Goal: Check status: Check status

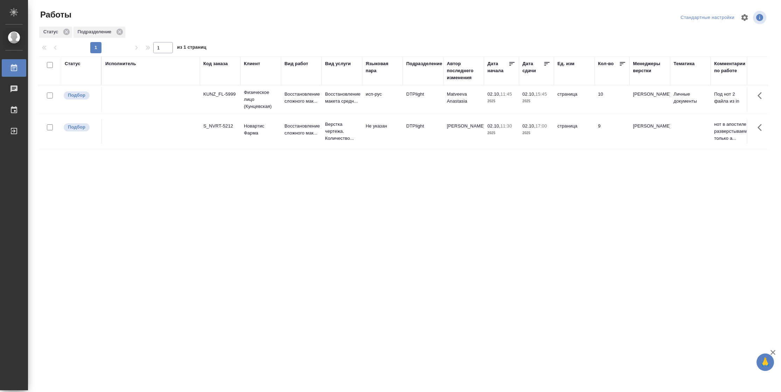
click at [70, 62] on div "Статус" at bounding box center [73, 63] width 16 height 7
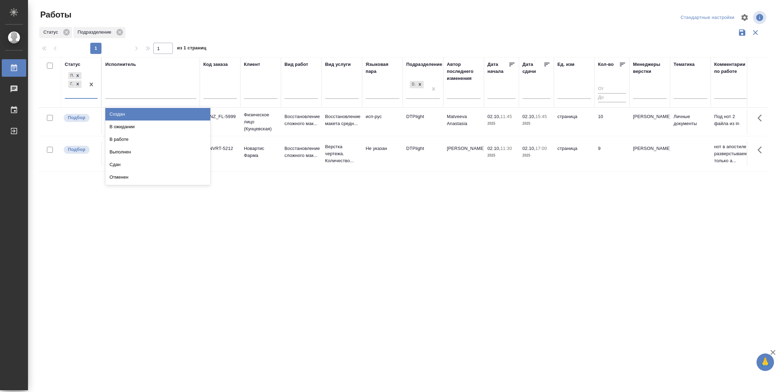
click at [81, 92] on div "Подбор Готов к работе" at bounding box center [75, 84] width 20 height 27
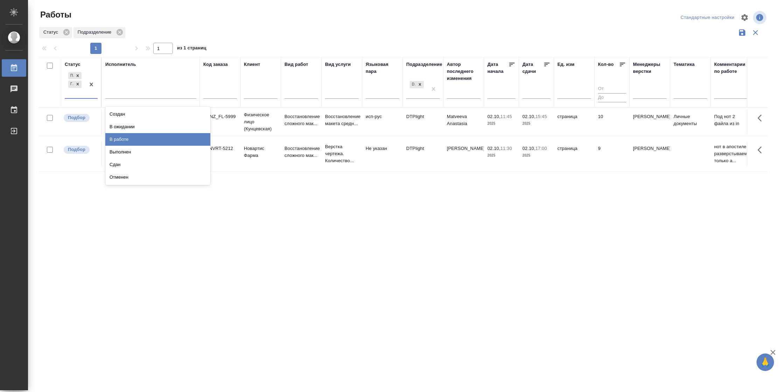
click at [131, 134] on div "В работе" at bounding box center [157, 139] width 105 height 13
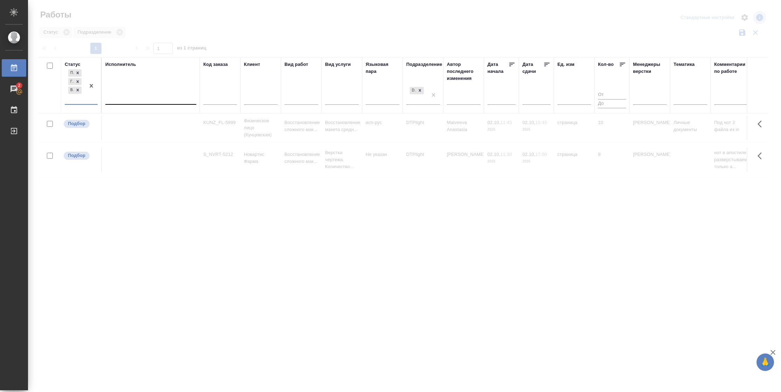
click at [132, 95] on div at bounding box center [150, 97] width 91 height 10
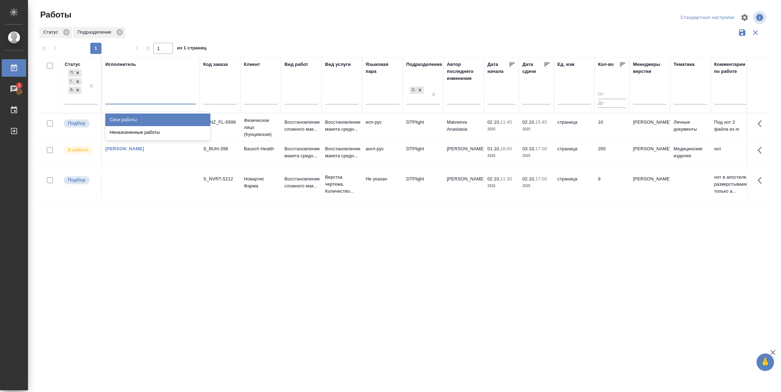
click at [132, 117] on div "Свои работы" at bounding box center [157, 119] width 105 height 13
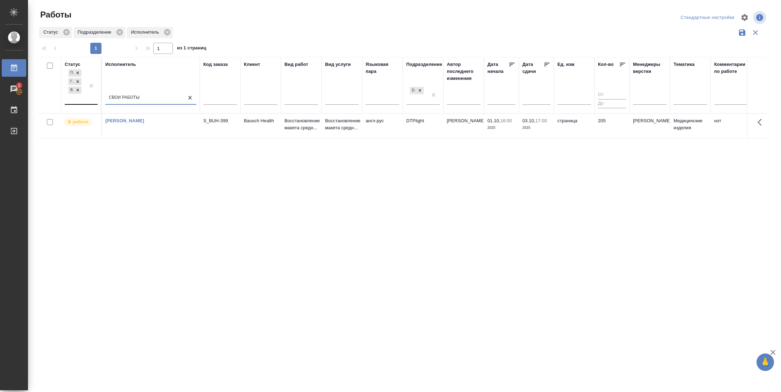
click at [94, 99] on div at bounding box center [91, 86] width 13 height 36
click at [125, 128] on div "В ожидании" at bounding box center [157, 132] width 105 height 13
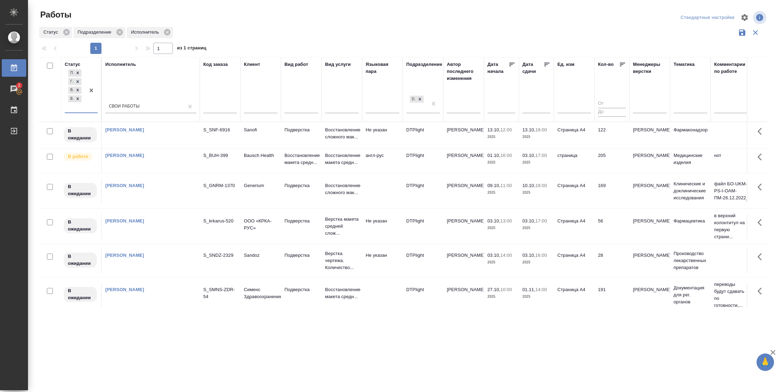
click at [546, 63] on icon at bounding box center [547, 64] width 7 height 7
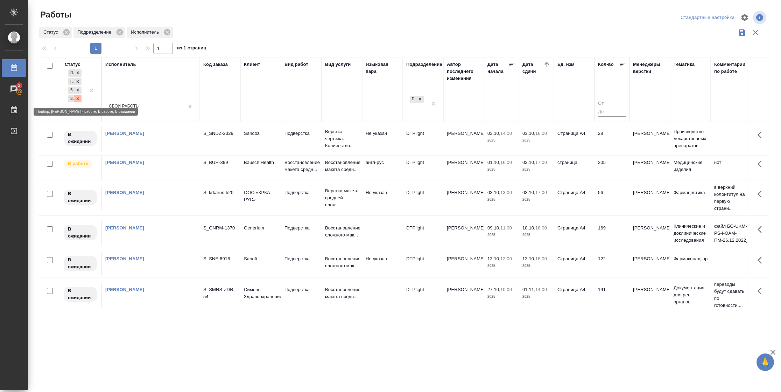
click at [81, 98] on div at bounding box center [78, 98] width 8 height 7
